Goal: Transaction & Acquisition: Book appointment/travel/reservation

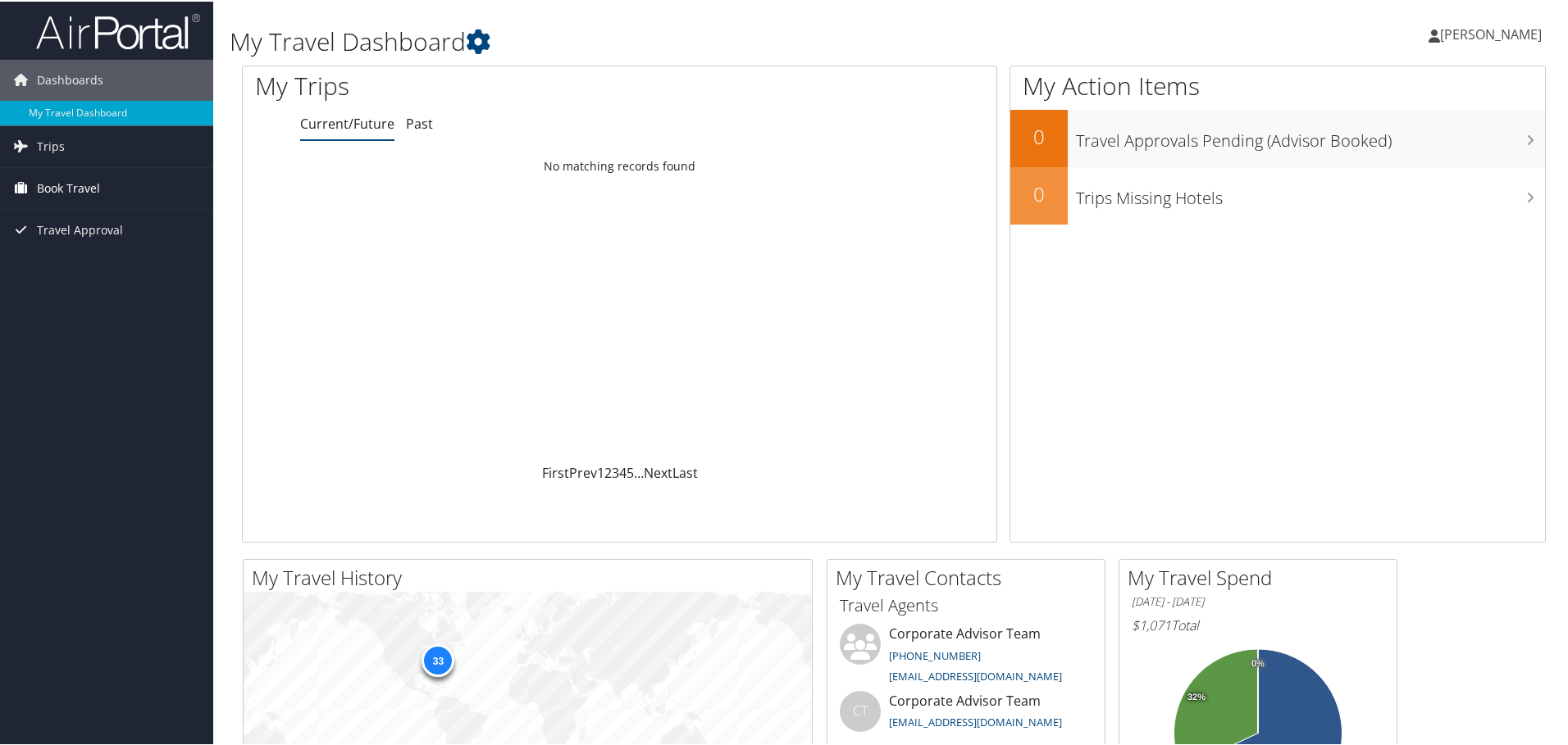
click at [57, 184] on span "Book Travel" at bounding box center [68, 187] width 63 height 41
click at [69, 266] on link "Book/Manage Online Trips" at bounding box center [106, 269] width 213 height 24
